Goal: Information Seeking & Learning: Learn about a topic

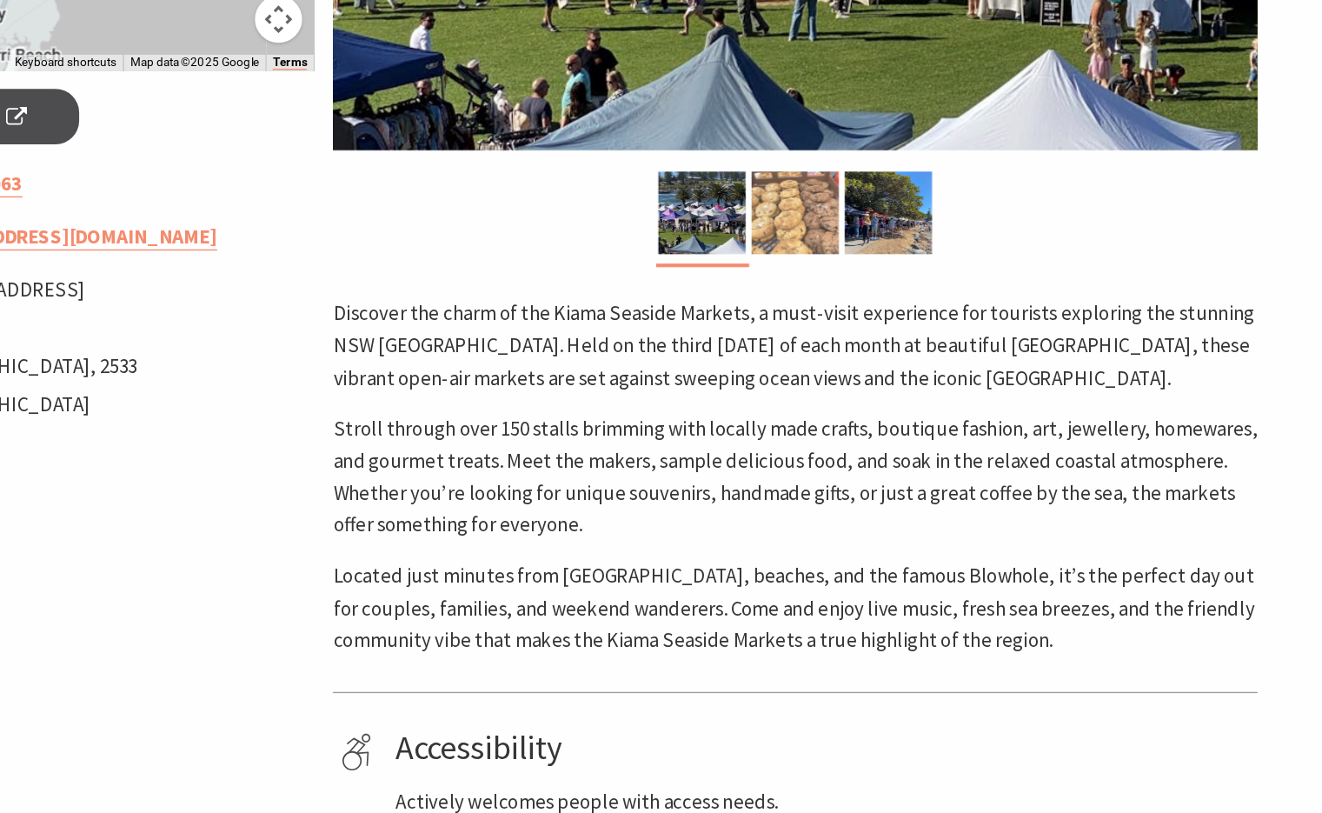
scroll to position [449, 0]
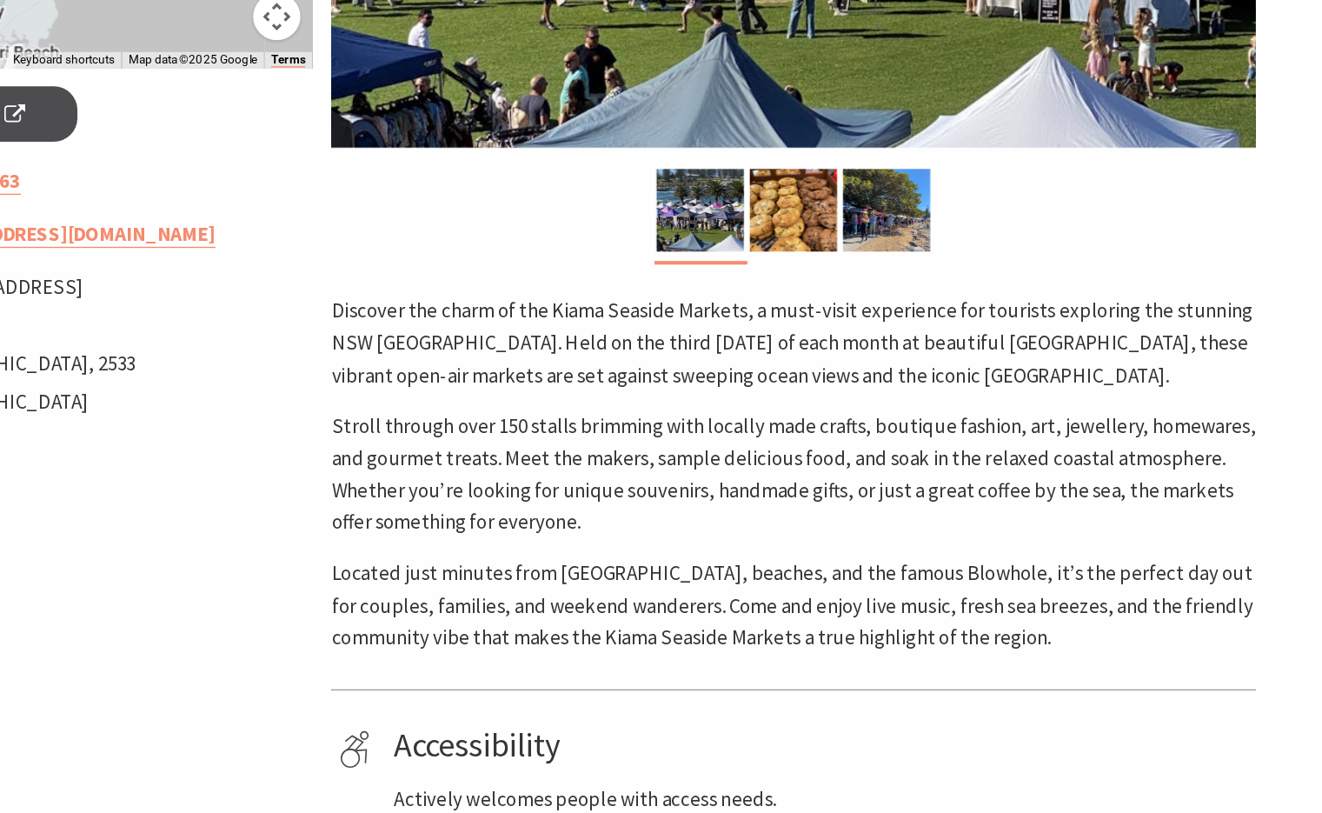
click at [744, 546] on p "Stroll through over 150 stalls brimming with locally made crafts, boutique fash…" at bounding box center [835, 562] width 682 height 95
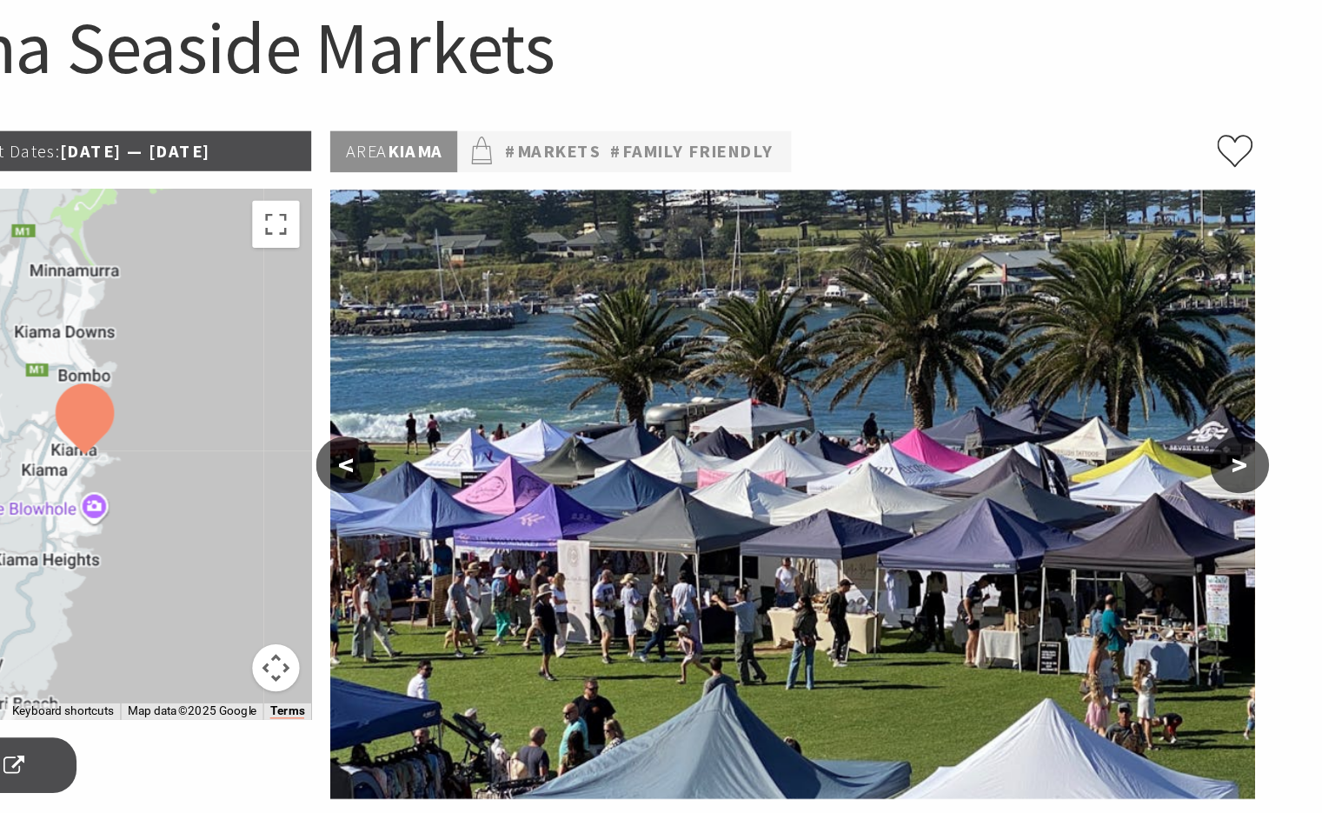
scroll to position [158, 0]
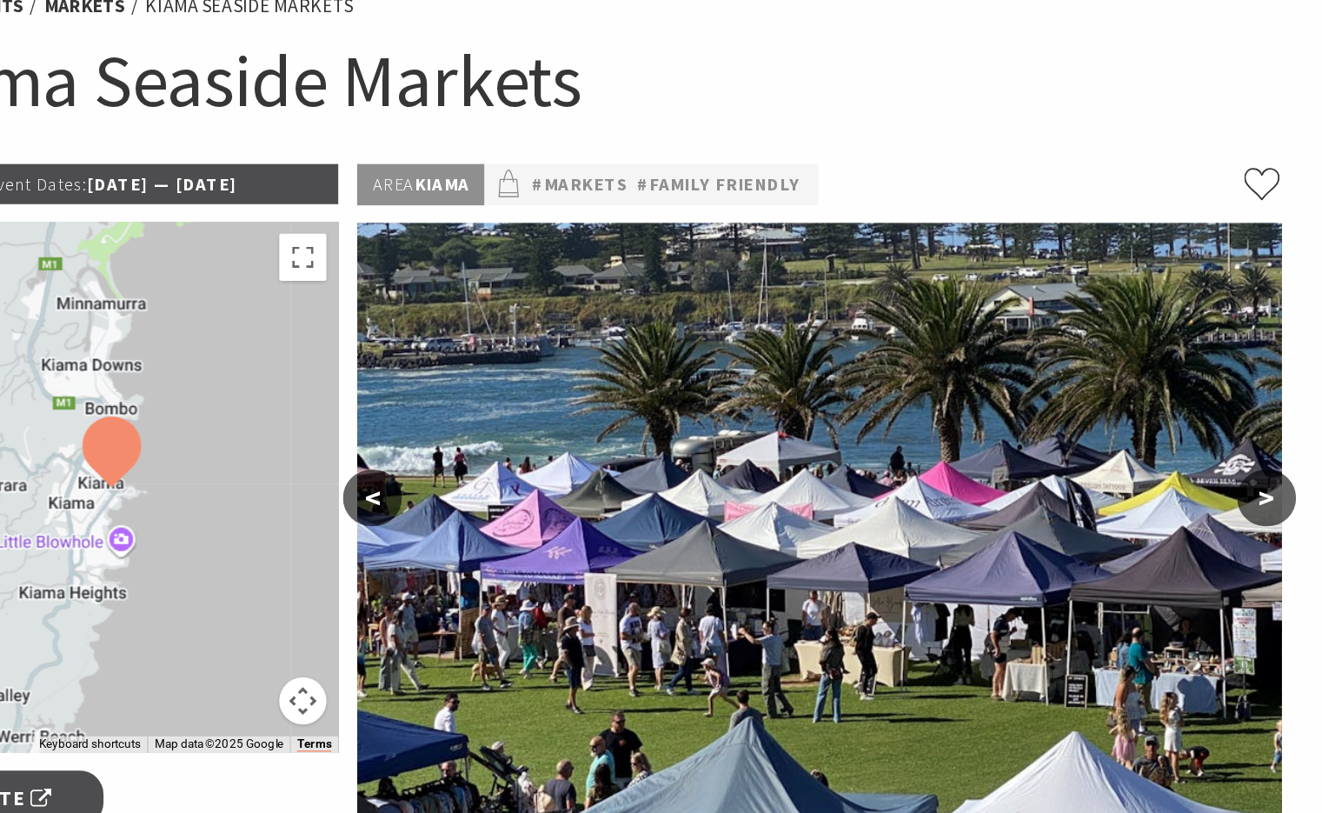
click at [697, 92] on h1 "Kiama Seaside Markets" at bounding box center [661, 59] width 1029 height 70
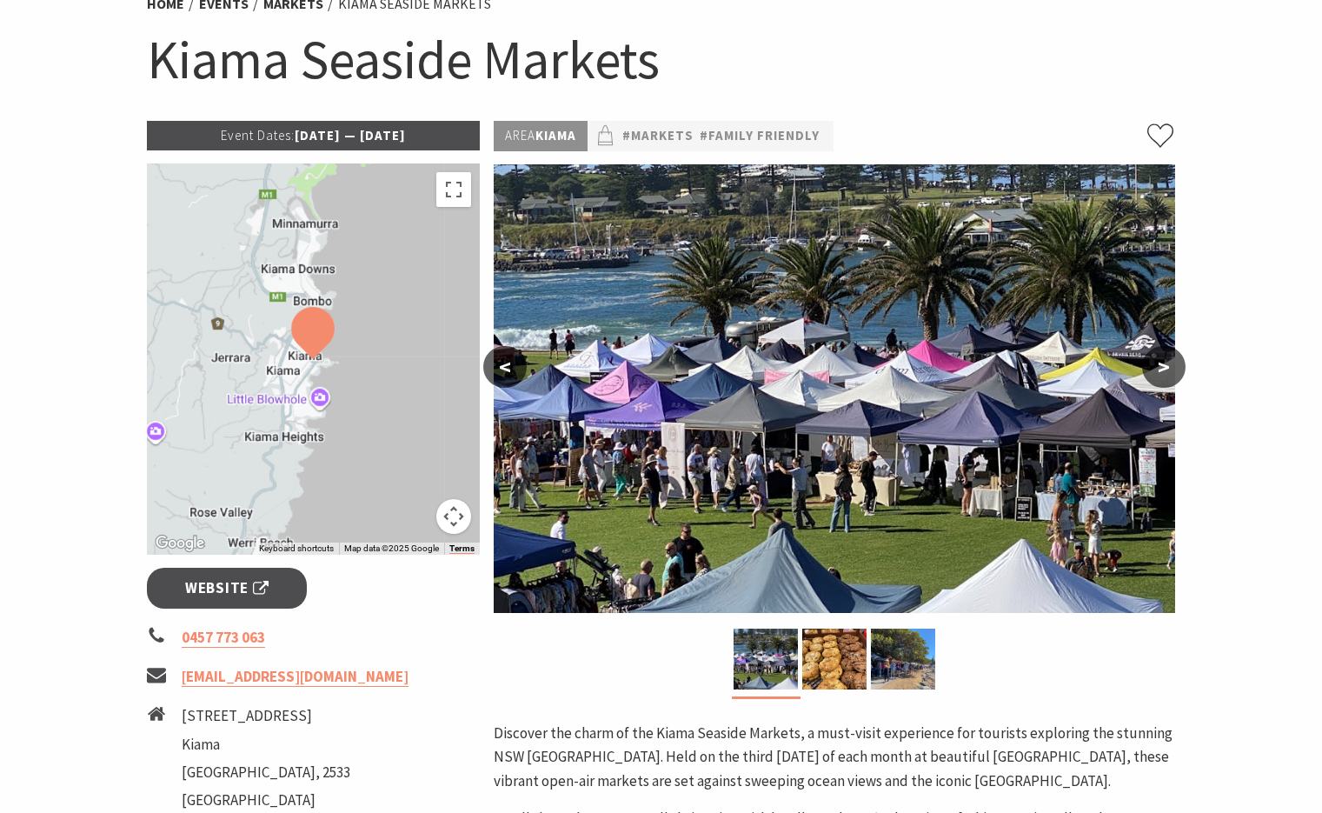
drag, startPoint x: 166, startPoint y: 67, endPoint x: 187, endPoint y: 67, distance: 20.9
click at [187, 67] on h1 "Kiama Seaside Markets" at bounding box center [661, 59] width 1029 height 70
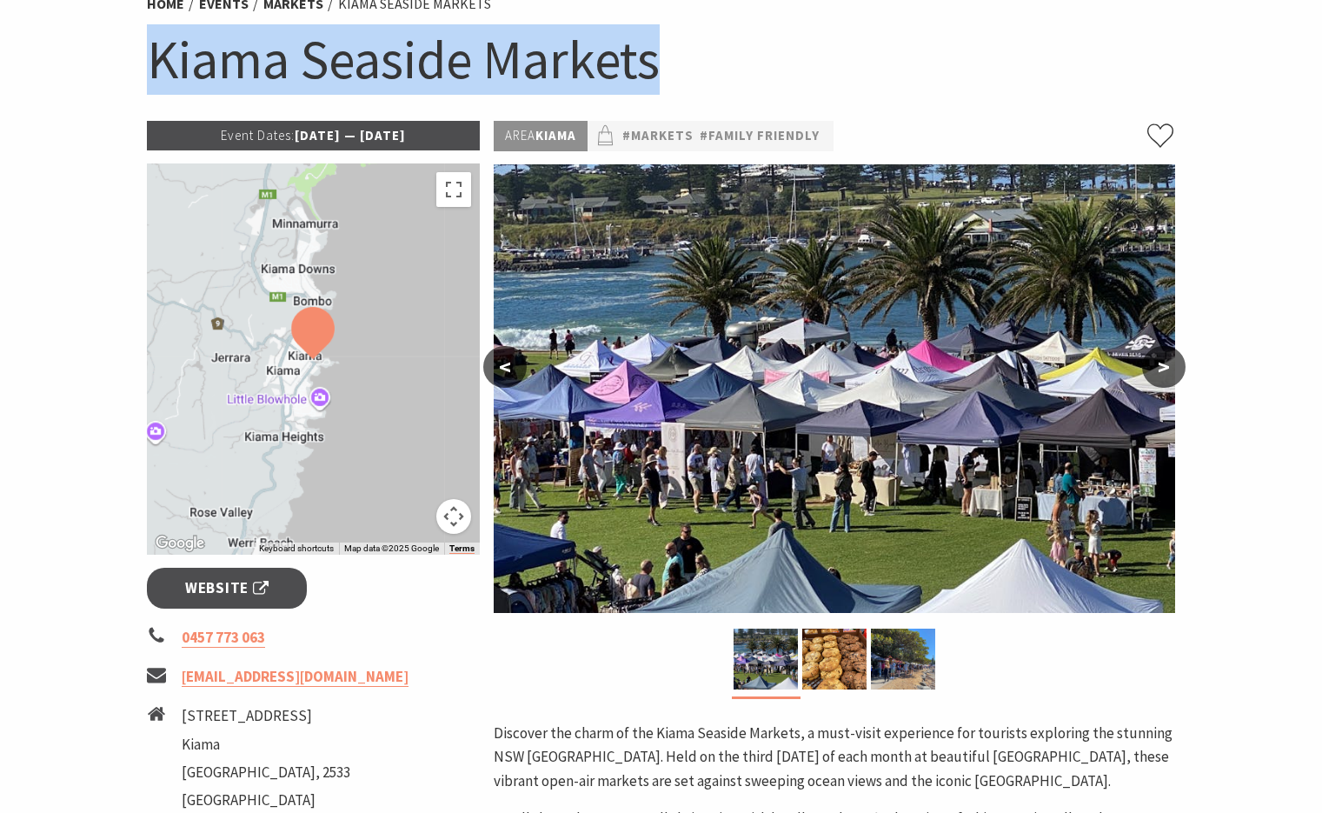
drag, startPoint x: 146, startPoint y: 70, endPoint x: 756, endPoint y: 41, distance: 611.0
click at [756, 41] on h1 "Kiama Seaside Markets" at bounding box center [661, 59] width 1029 height 70
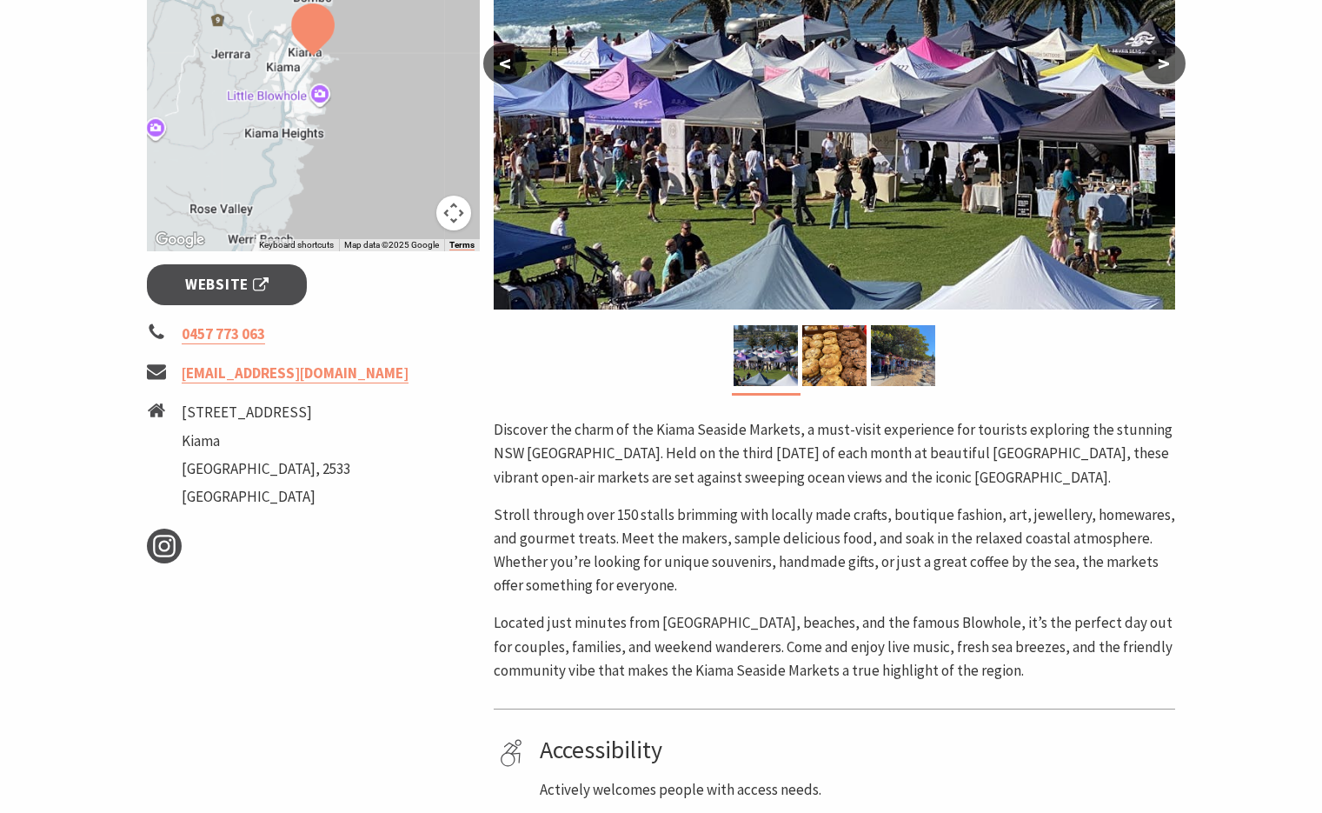
scroll to position [471, 0]
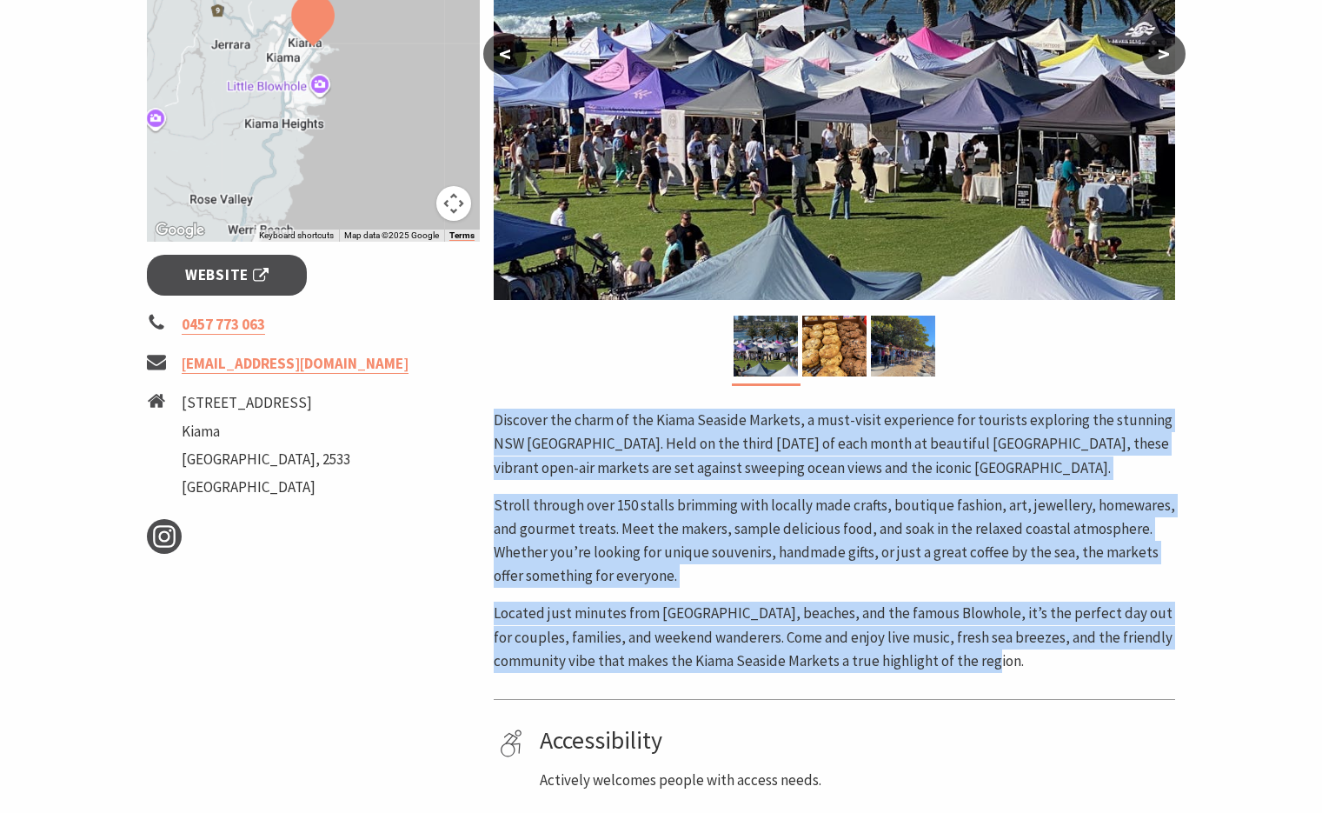
drag, startPoint x: 1029, startPoint y: 659, endPoint x: 486, endPoint y: 424, distance: 591.8
click at [486, 424] on div "Event Dates: [DATE] — [DATE] To navigate the map with touch gestures double-tap…" at bounding box center [661, 359] width 1043 height 1103
click at [795, 513] on p "Stroll through over 150 stalls brimming with locally made crafts, boutique fash…" at bounding box center [835, 541] width 682 height 95
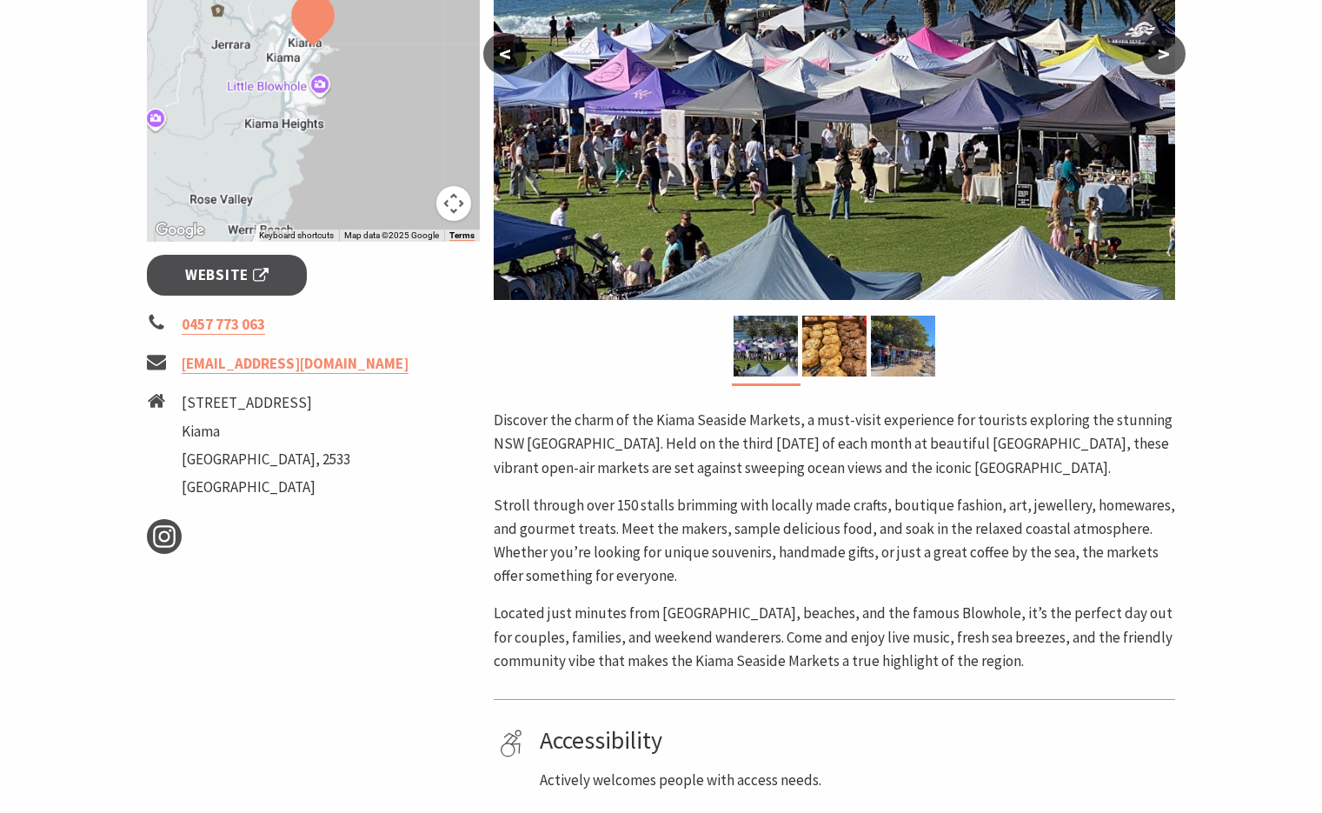
click at [795, 513] on p "Stroll through over 150 stalls brimming with locally made crafts, boutique fash…" at bounding box center [835, 541] width 682 height 95
click at [852, 371] on img at bounding box center [834, 346] width 64 height 61
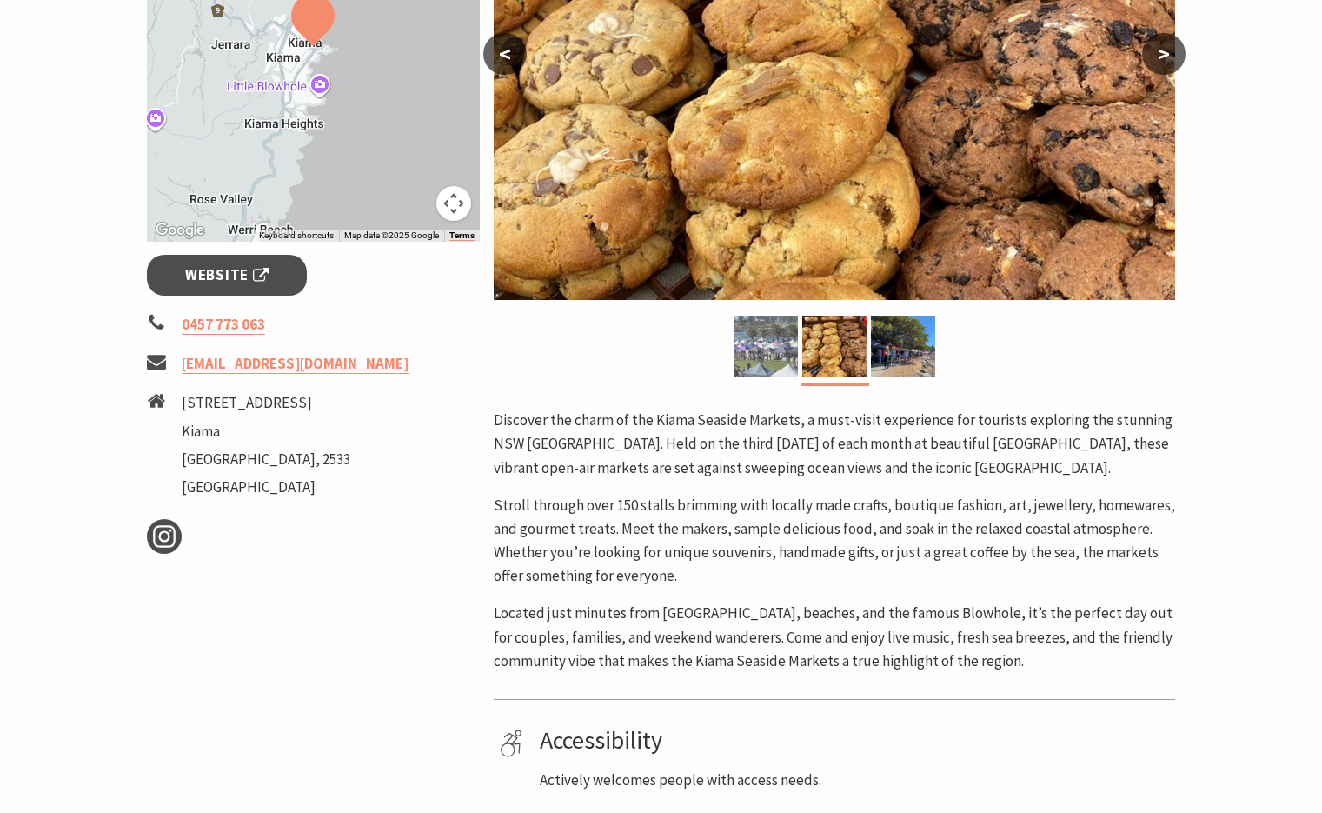
scroll to position [279, 0]
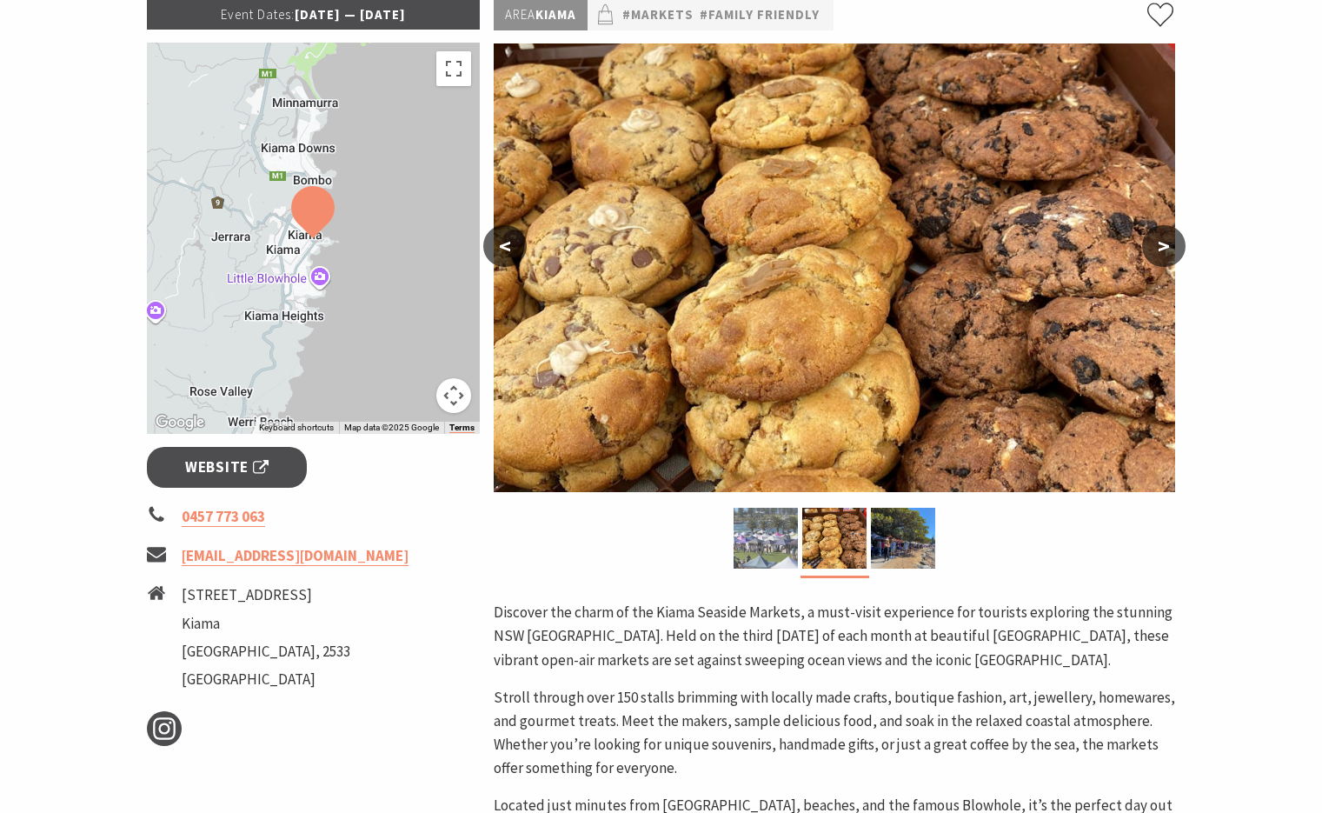
click at [797, 549] on img at bounding box center [766, 538] width 64 height 61
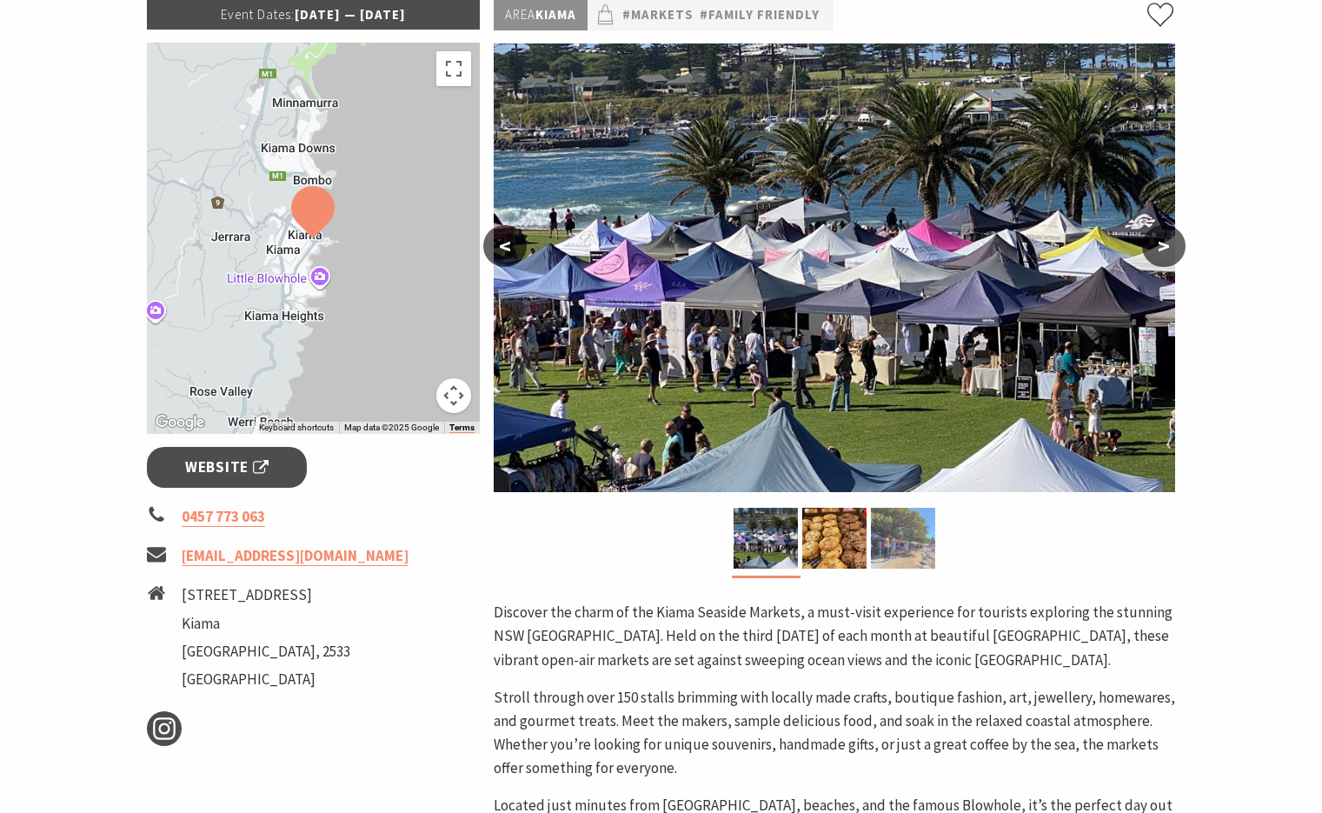
click at [921, 529] on img at bounding box center [903, 538] width 64 height 61
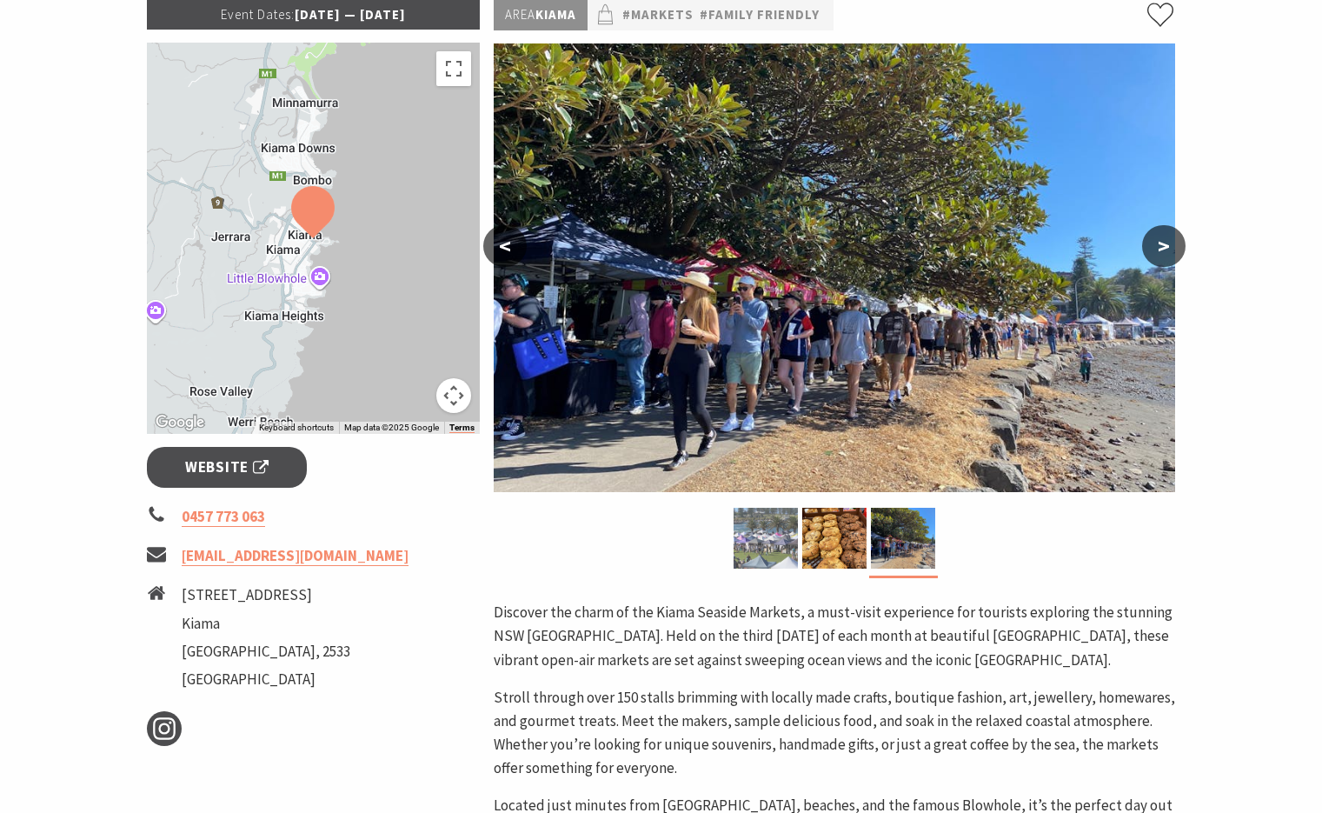
click at [762, 529] on img at bounding box center [766, 538] width 64 height 61
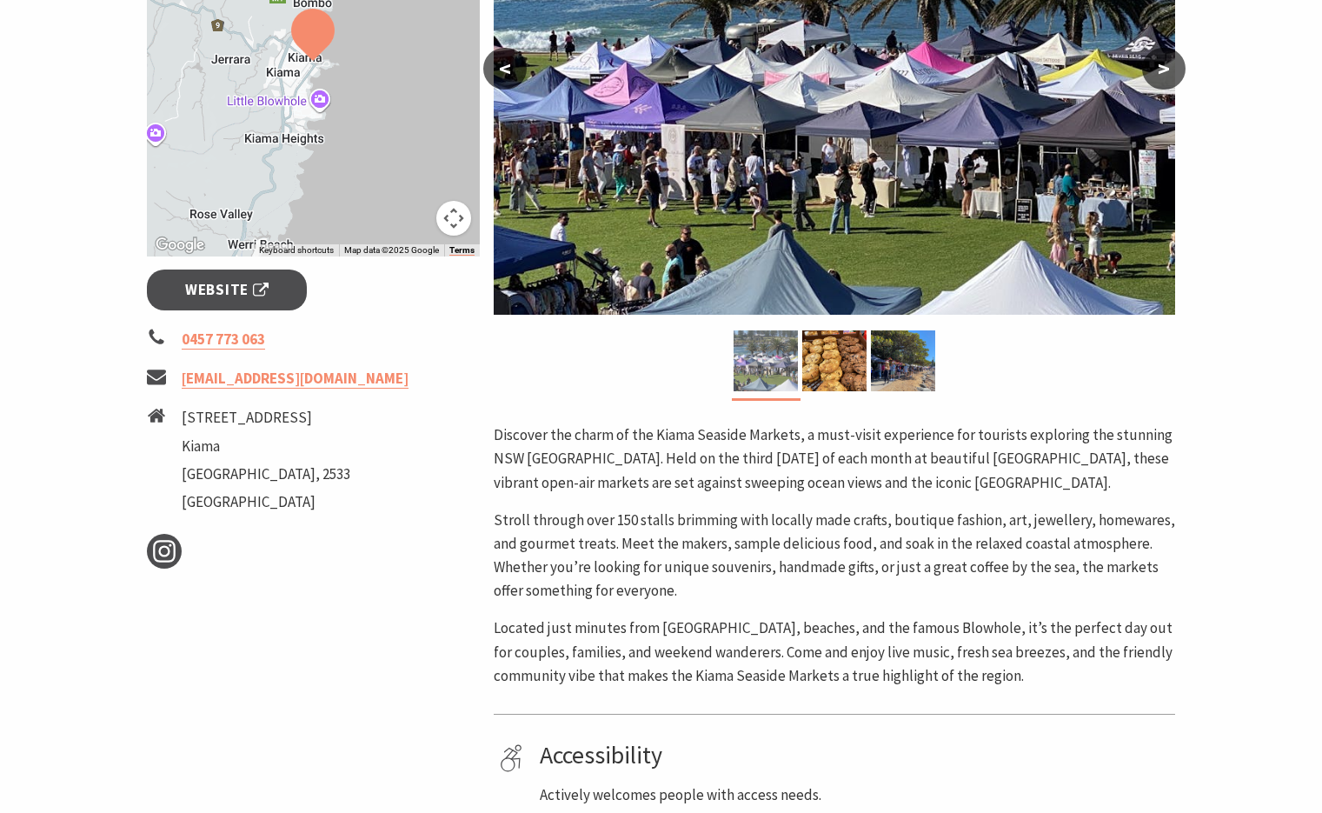
scroll to position [456, 0]
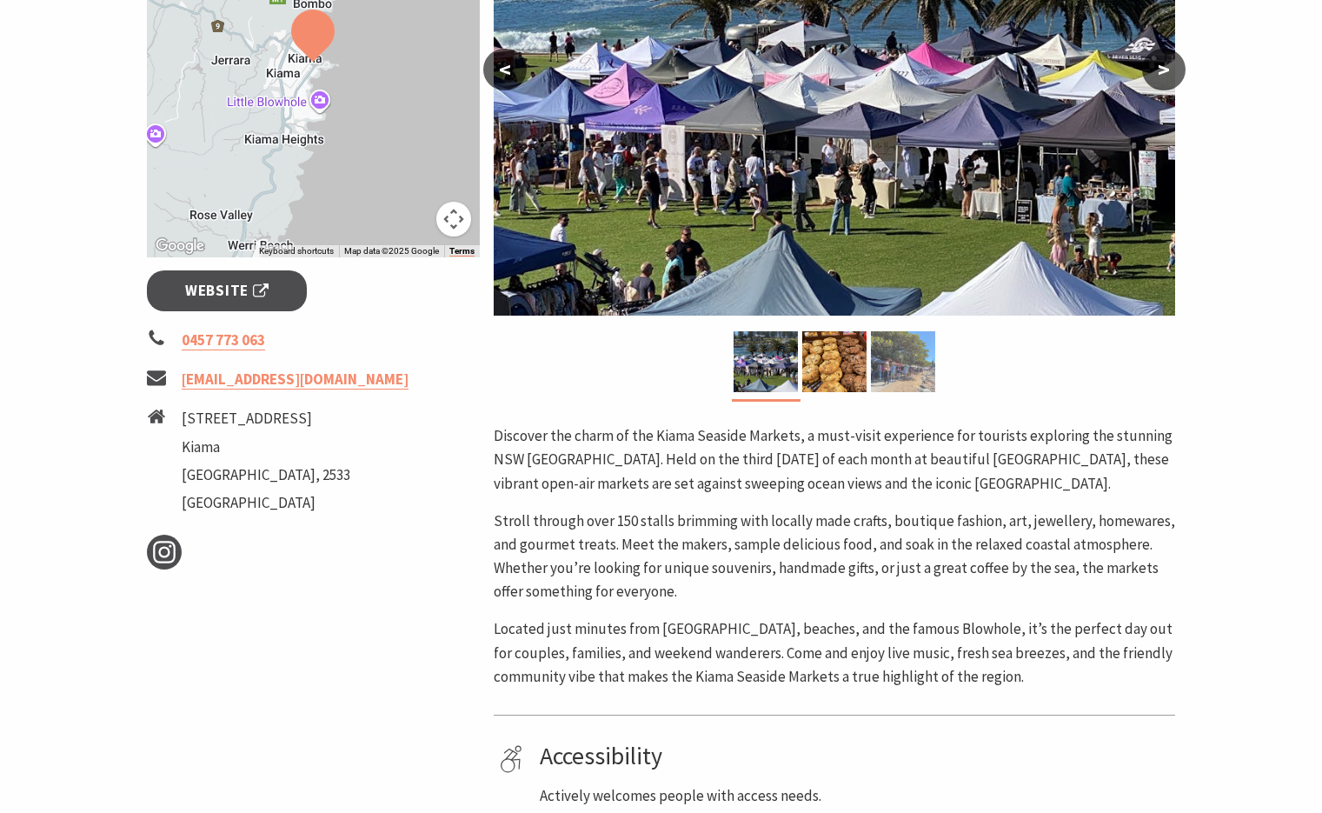
click at [888, 382] on img at bounding box center [903, 361] width 64 height 61
